Goal: Information Seeking & Learning: Check status

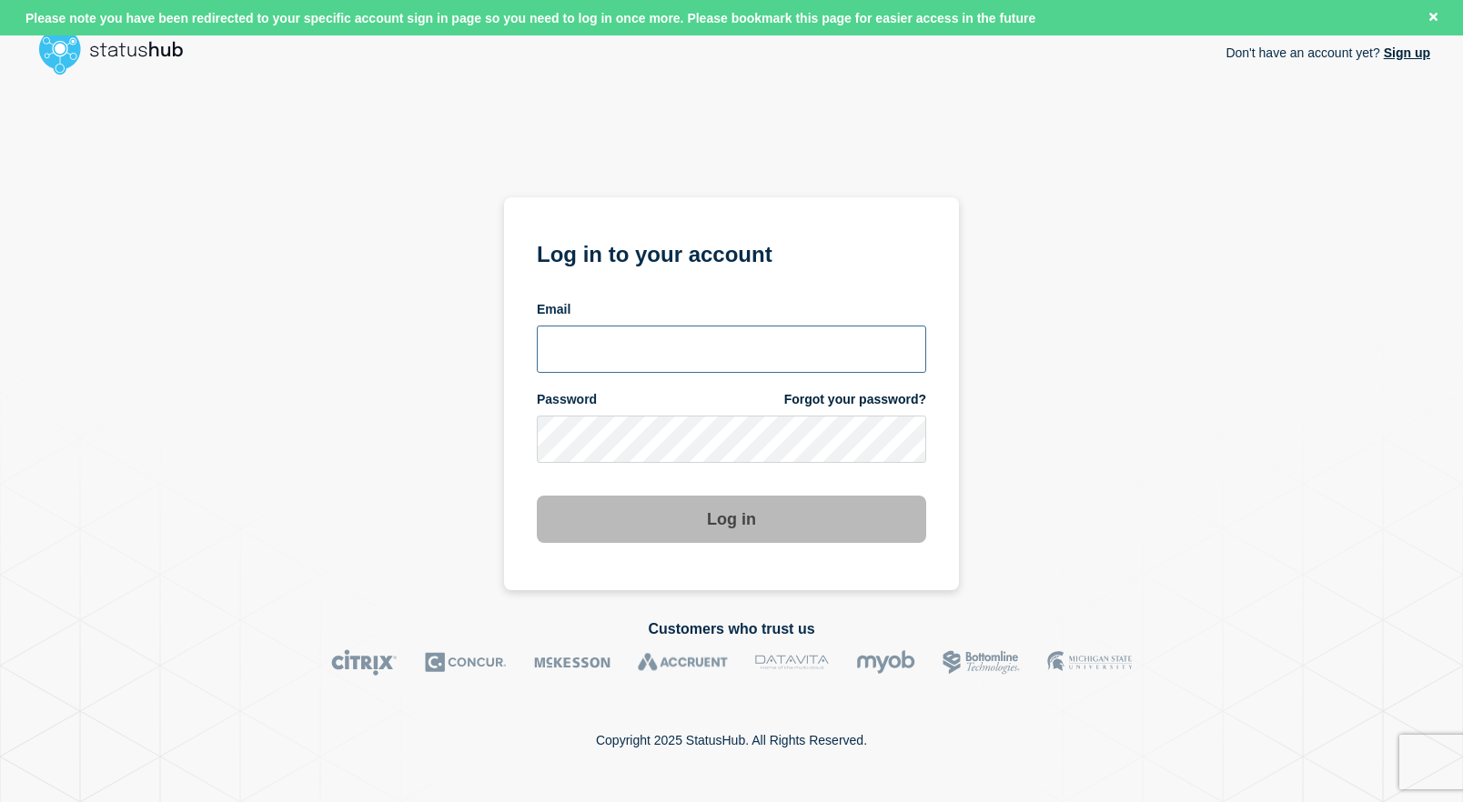
click at [704, 347] on input "email input" at bounding box center [731, 349] width 389 height 47
type input "roger.parks@conexon.us"
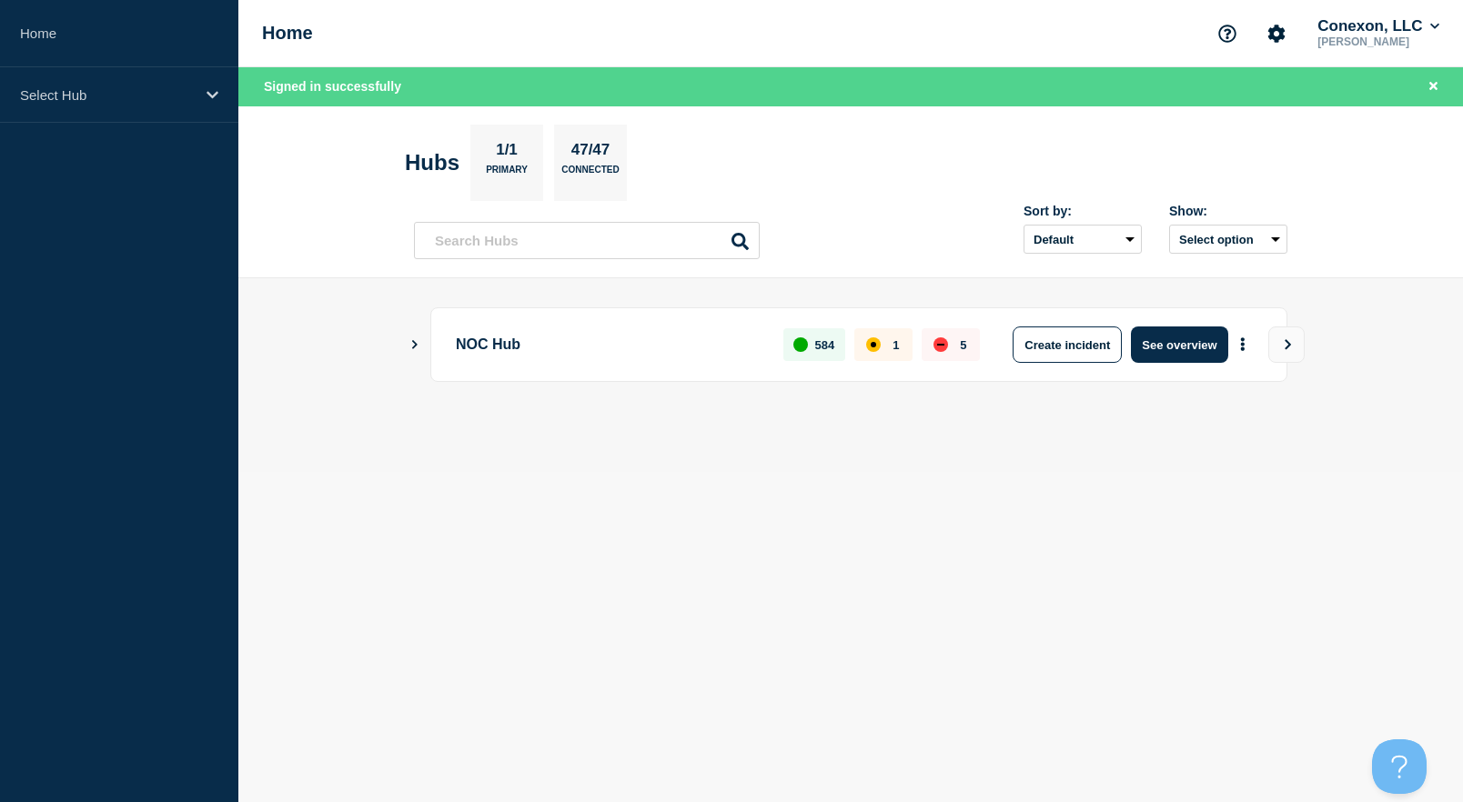
click at [413, 347] on icon "Show Connected Hubs" at bounding box center [414, 344] width 5 height 9
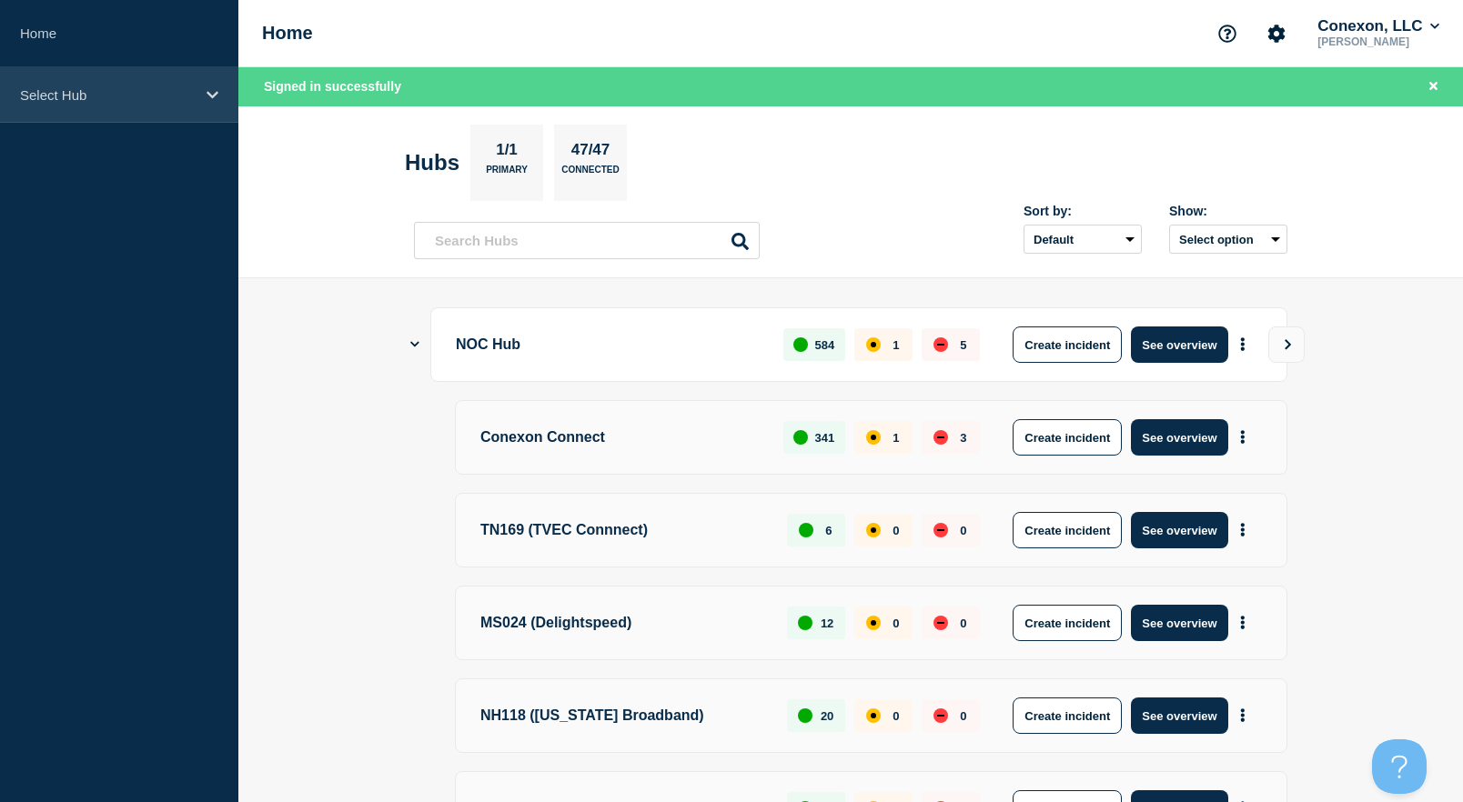
click at [83, 97] on p "Select Hub" at bounding box center [107, 94] width 175 height 15
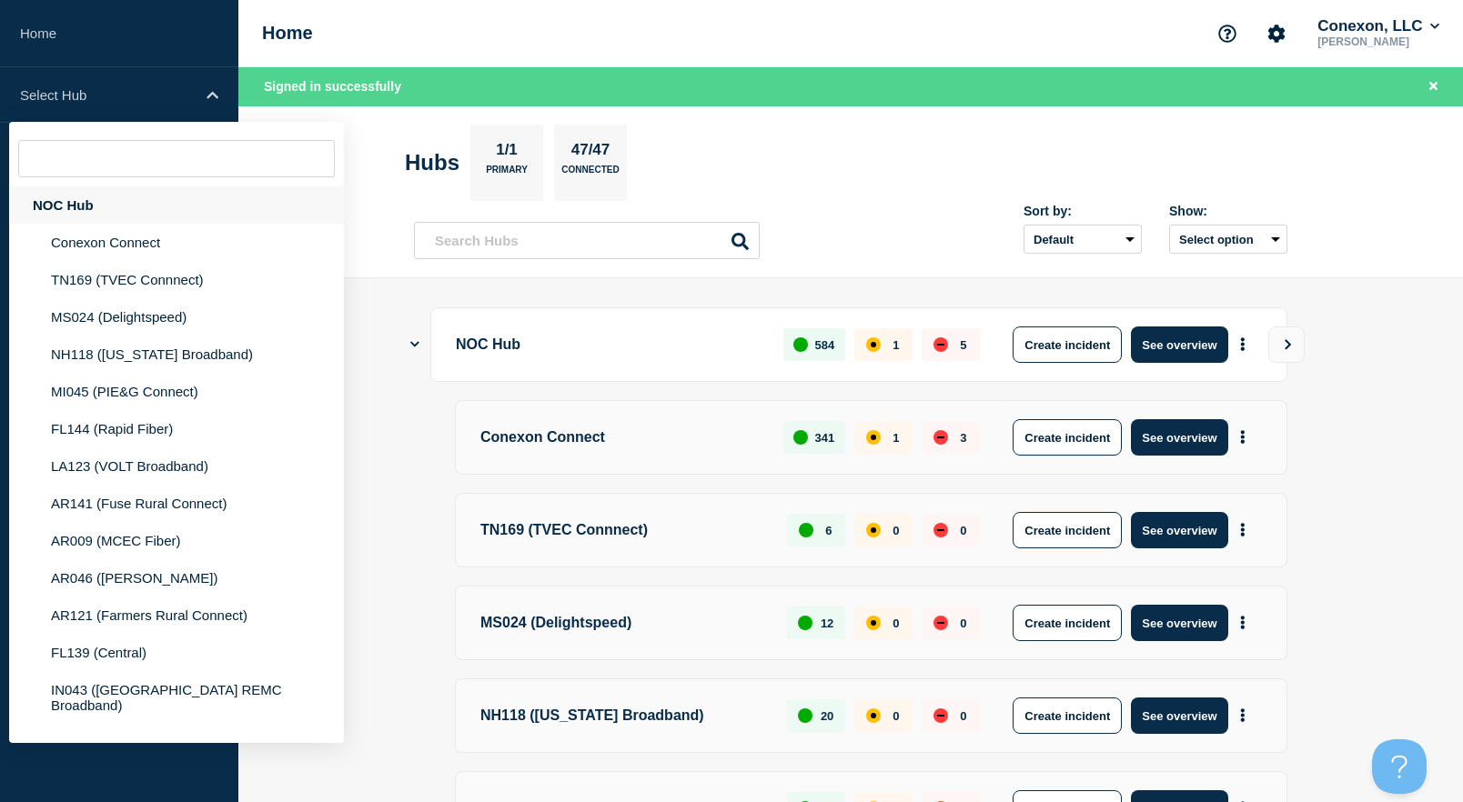
click at [75, 214] on div "NOC Hub" at bounding box center [176, 204] width 335 height 37
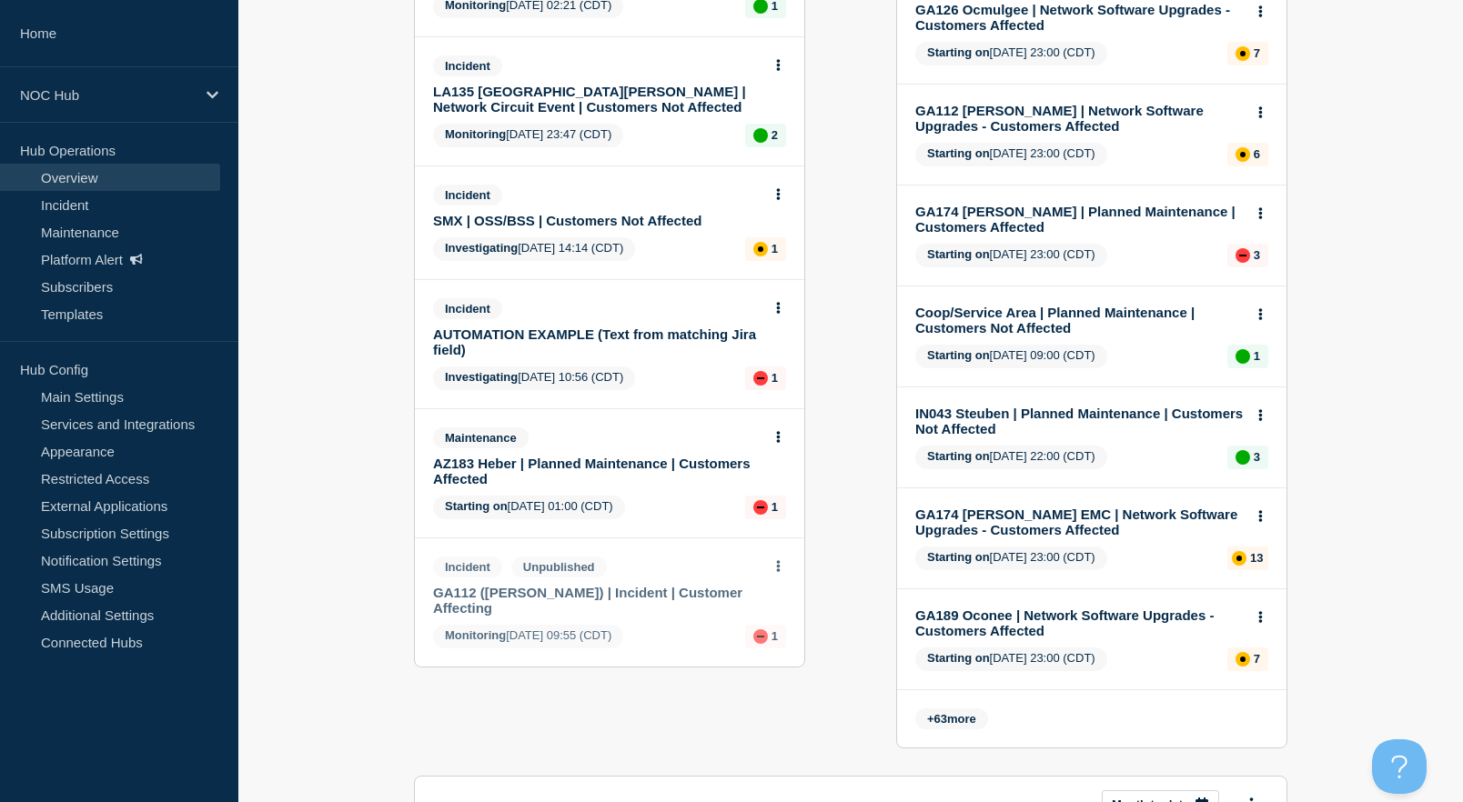
scroll to position [648, 0]
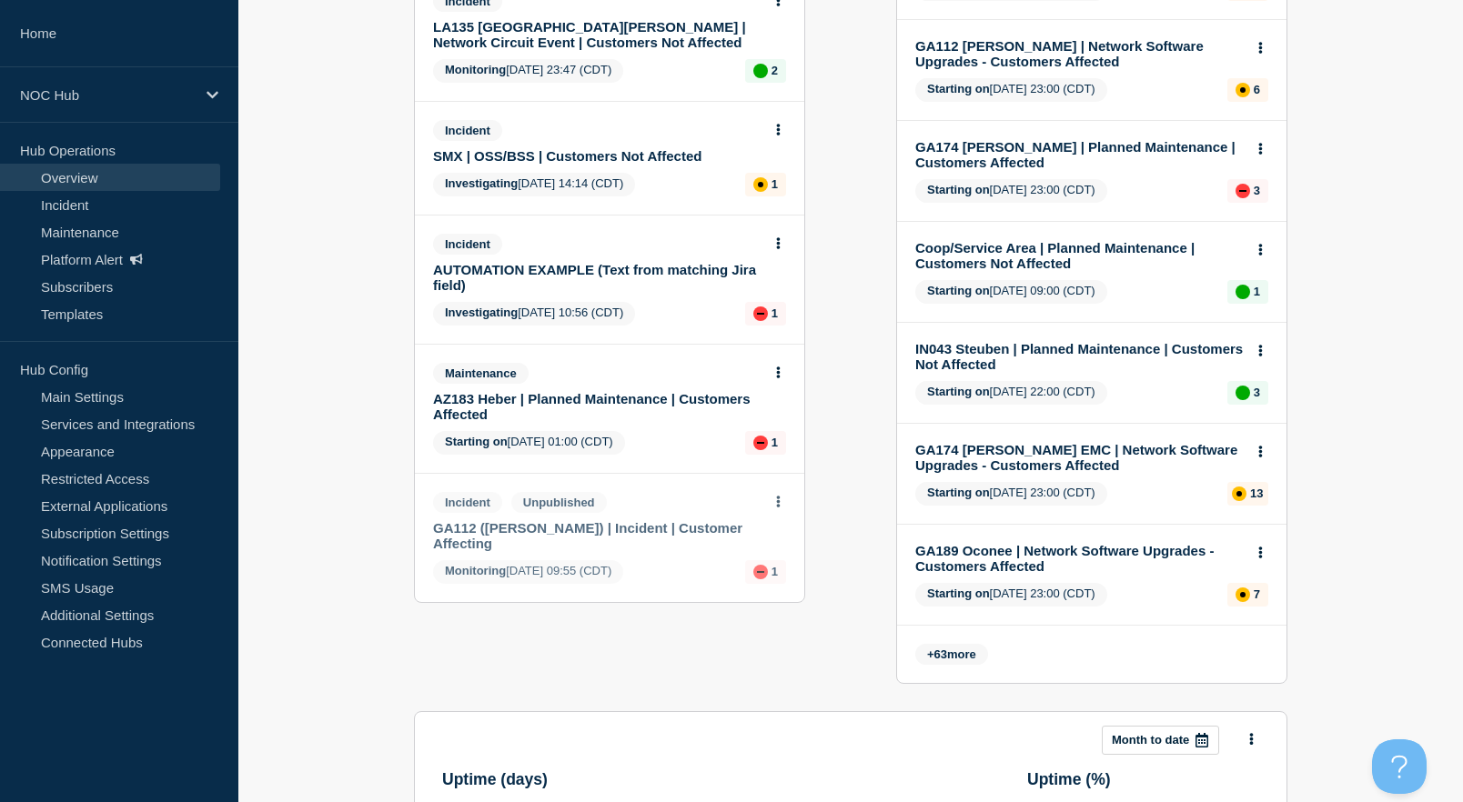
click at [658, 164] on link "SMX | OSS/BSS | Customers Not Affected" at bounding box center [597, 155] width 328 height 15
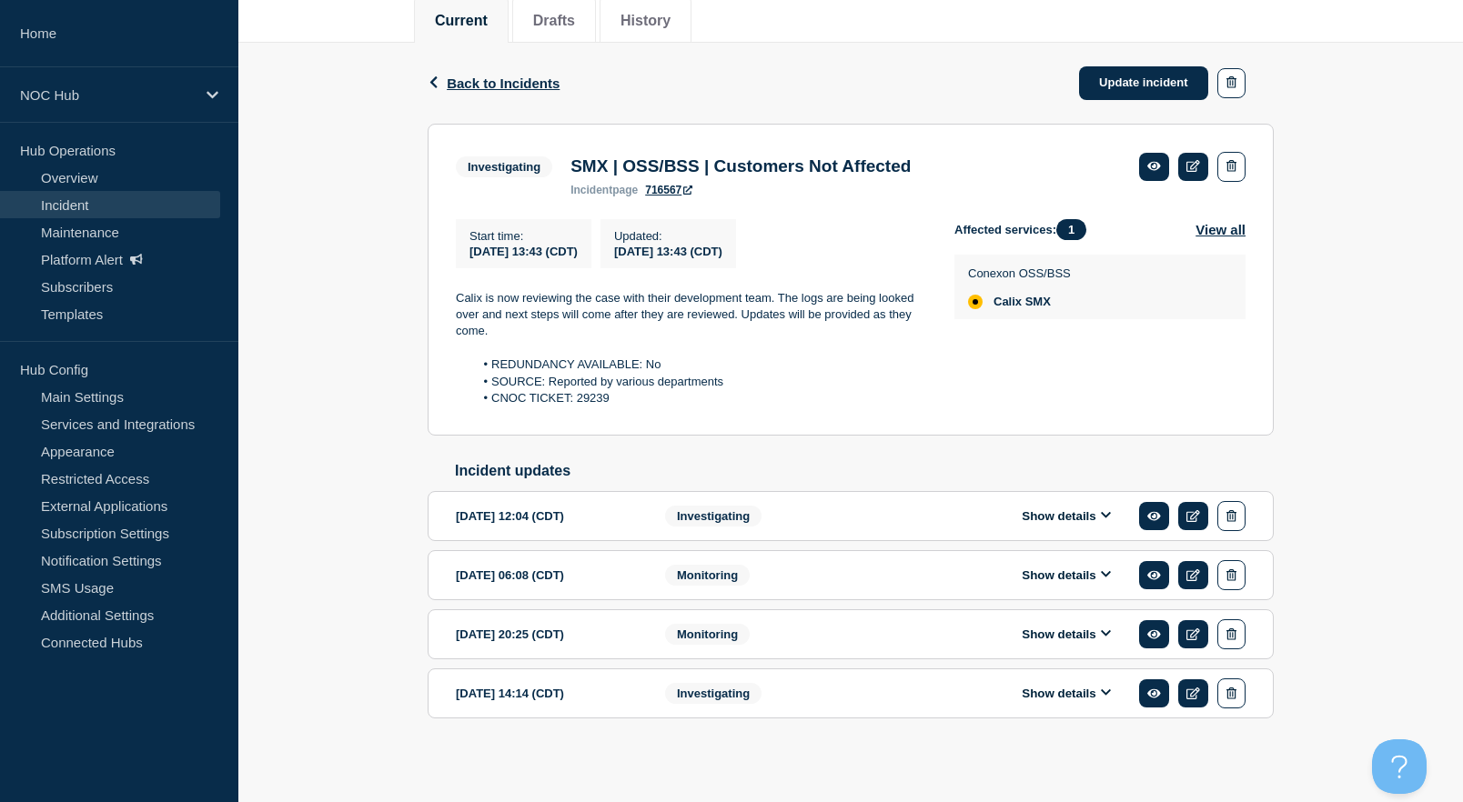
scroll to position [269, 0]
click at [619, 389] on li "CNOC TICKET: 29239" at bounding box center [700, 397] width 452 height 16
drag, startPoint x: 614, startPoint y: 385, endPoint x: 474, endPoint y: 331, distance: 150.0
click at [474, 331] on div "Calix is now reviewing the case with their development team. The logs are being…" at bounding box center [690, 347] width 469 height 117
click at [483, 301] on p "Calix is now reviewing the case with their development team. The logs are being…" at bounding box center [690, 314] width 469 height 50
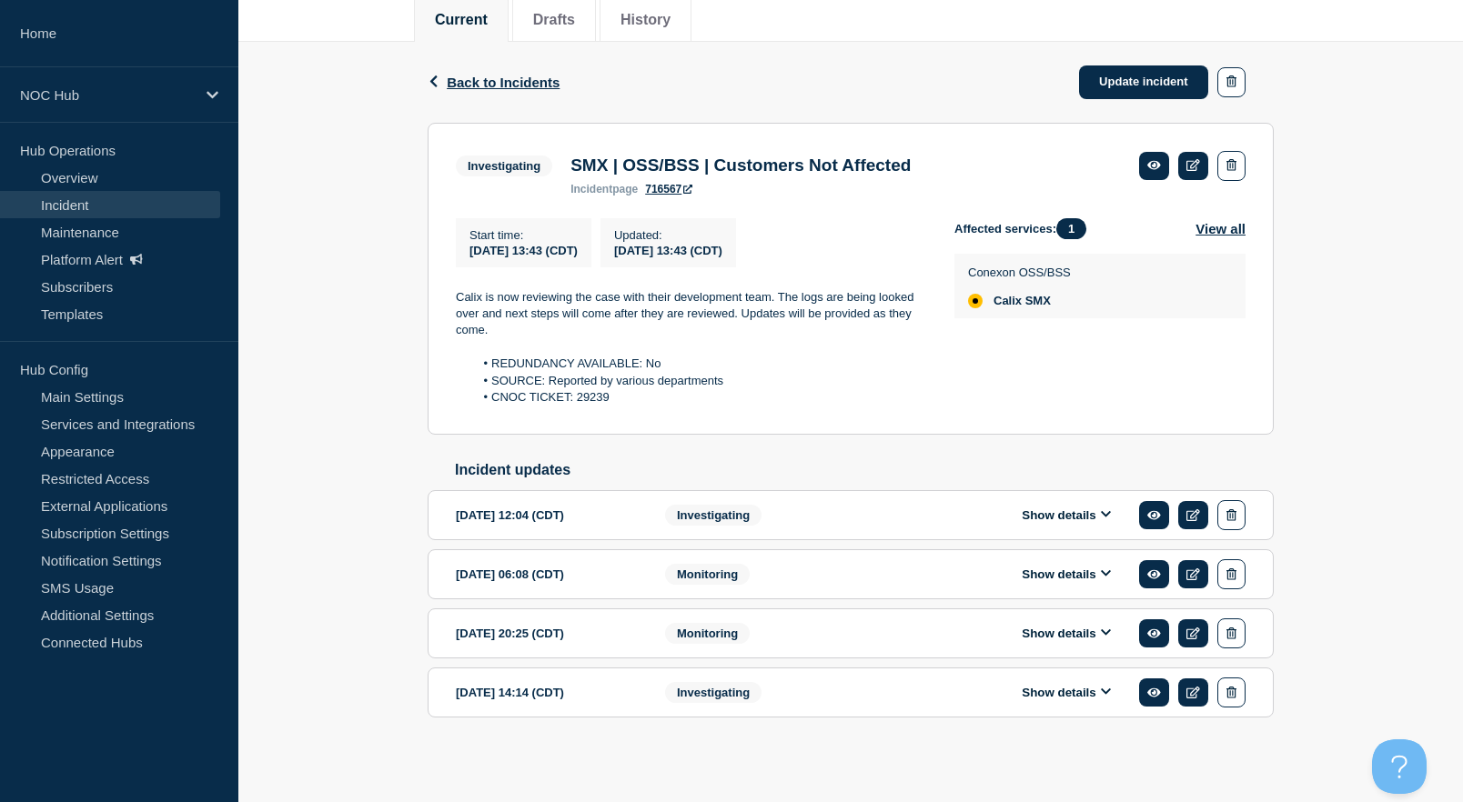
click at [675, 183] on link "716567" at bounding box center [668, 189] width 47 height 13
